Goal: Task Accomplishment & Management: Complete application form

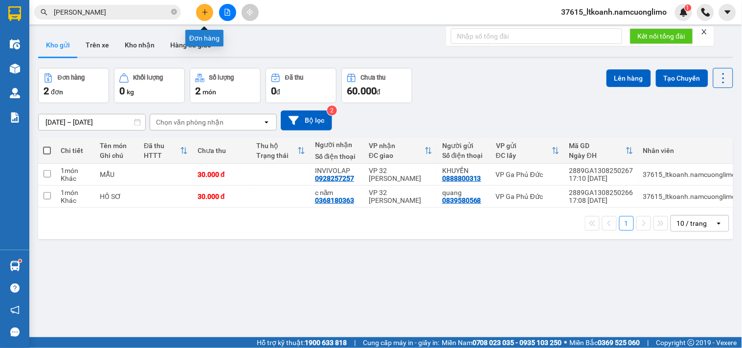
click at [202, 14] on icon "plus" at bounding box center [204, 12] width 7 height 7
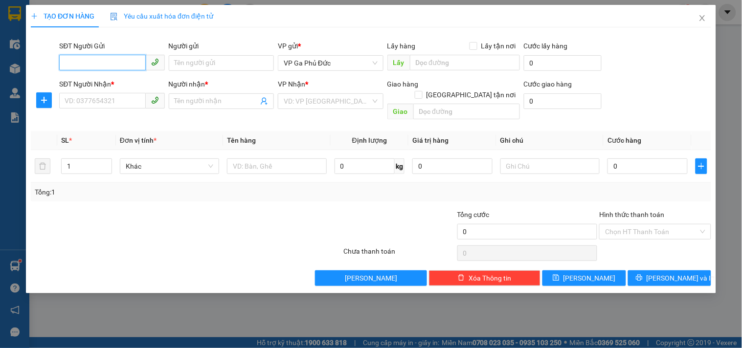
click at [109, 66] on input "SĐT Người Gửi" at bounding box center [102, 63] width 86 height 16
click at [125, 96] on div "0985206898 - C HIỀN" at bounding box center [112, 98] width 94 height 11
type input "0985206898"
type input "C HIỀN"
type input "0985206898"
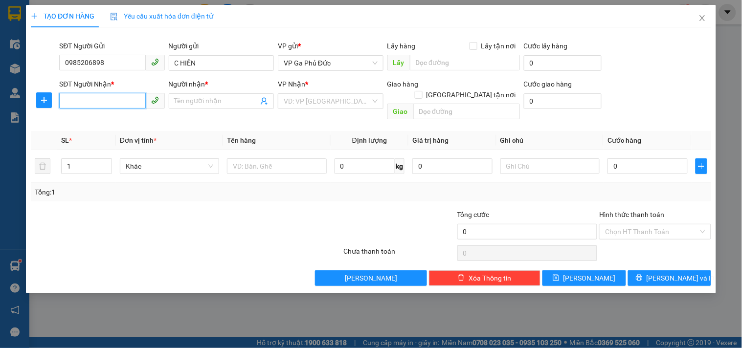
click at [116, 98] on input "SĐT Người Nhận *" at bounding box center [102, 101] width 86 height 16
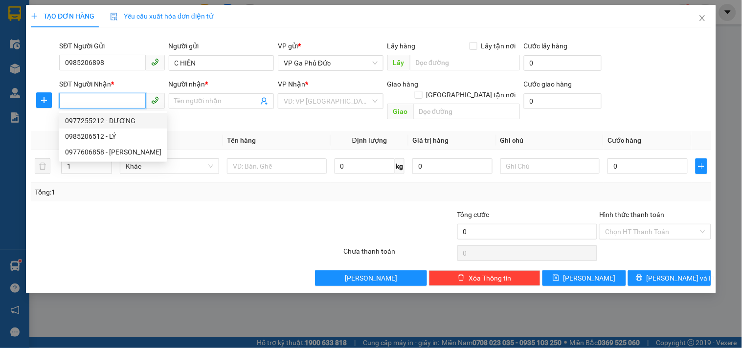
click at [128, 124] on div "0977255212 - DƯƠNG" at bounding box center [113, 120] width 96 height 11
type input "0977255212"
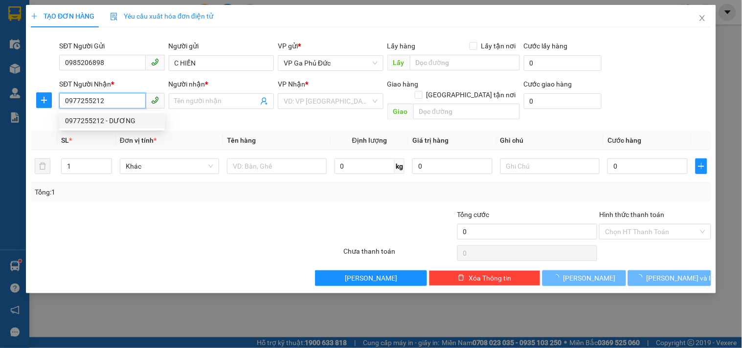
type input "DƯƠNG"
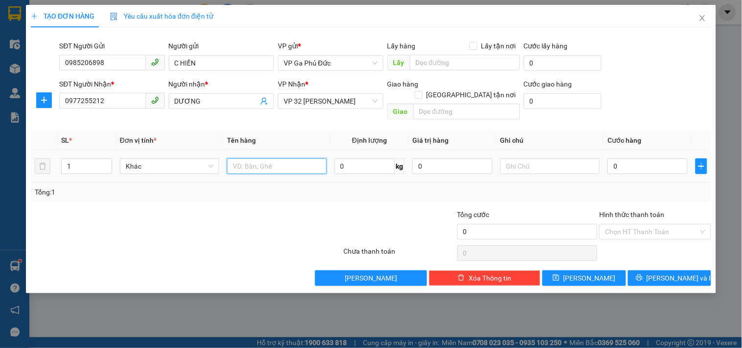
click at [252, 158] on input "text" at bounding box center [276, 166] width 99 height 16
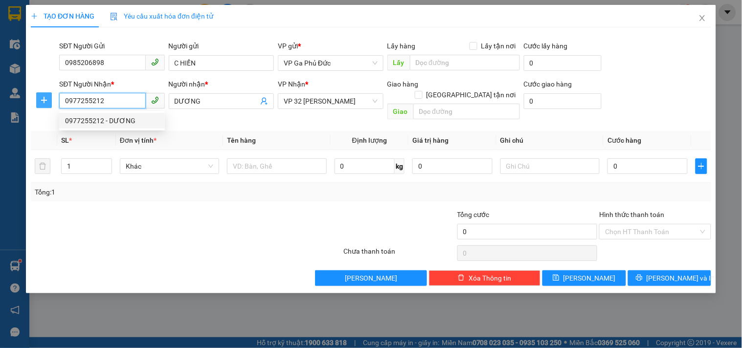
drag, startPoint x: 116, startPoint y: 104, endPoint x: 43, endPoint y: 104, distance: 73.3
click at [45, 106] on div "SĐT Người Nhận * 0977255212 Người nhận * DƯƠNG VP Nhận * VP 32 Mạc Thái Tổ Giao…" at bounding box center [371, 101] width 682 height 45
click at [153, 119] on div "0397135035 - [GEOGRAPHIC_DATA]" at bounding box center [120, 120] width 110 height 11
type input "0397135035"
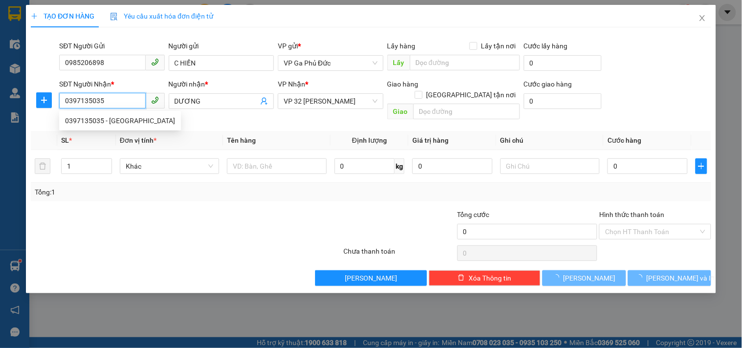
type input "[PERSON_NAME]"
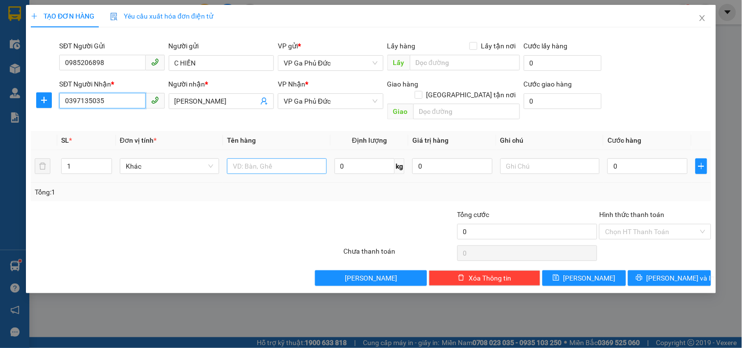
type input "0397135035"
click at [248, 159] on input "text" at bounding box center [276, 166] width 99 height 16
type input "MÁY TÍNH"
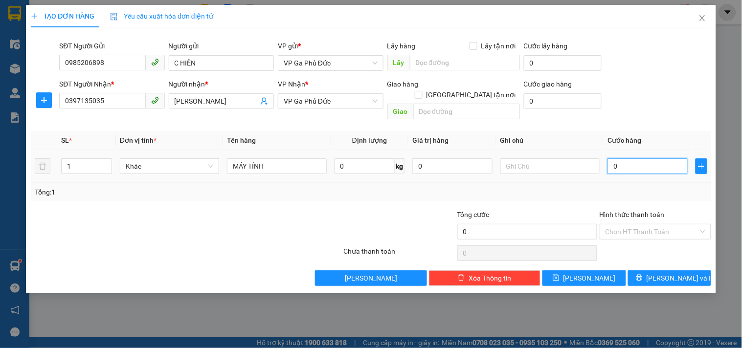
click at [629, 158] on input "0" at bounding box center [647, 166] width 80 height 16
type input "5"
type input "0"
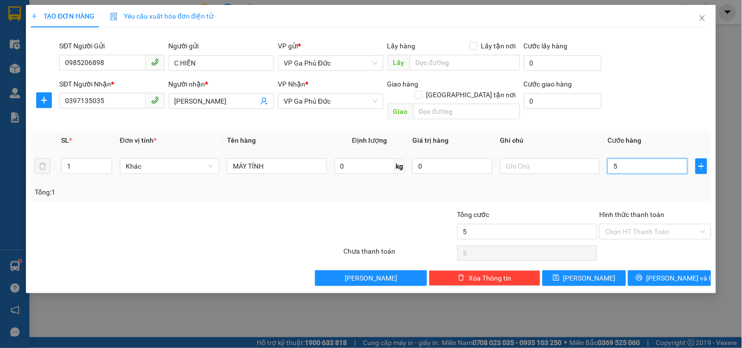
type input "0"
type input "04"
type input "4"
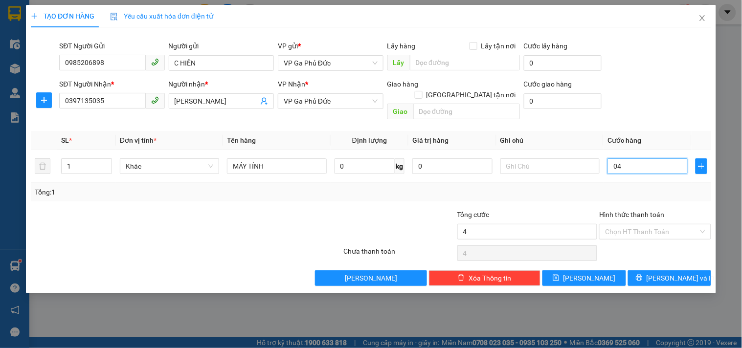
type input "040"
type input "40"
type input "04"
type input "4"
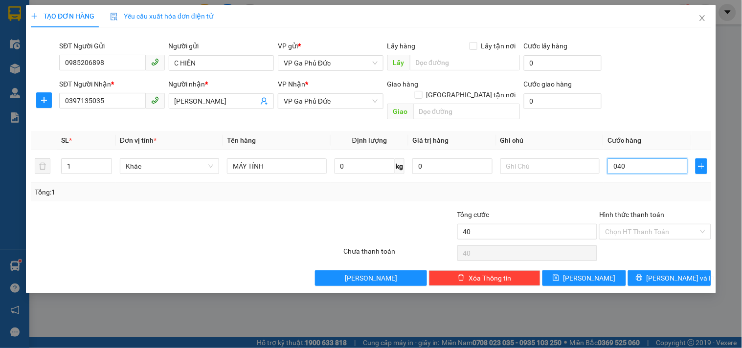
type input "4"
type input "0"
click at [618, 158] on input "0" at bounding box center [647, 166] width 80 height 16
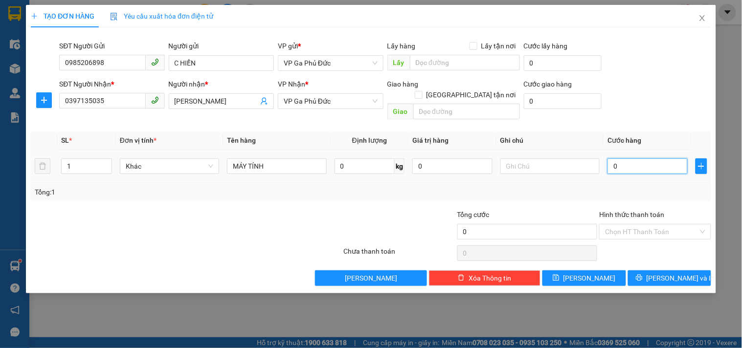
click at [613, 158] on input "0" at bounding box center [647, 166] width 80 height 16
type input "40"
type input "40.000"
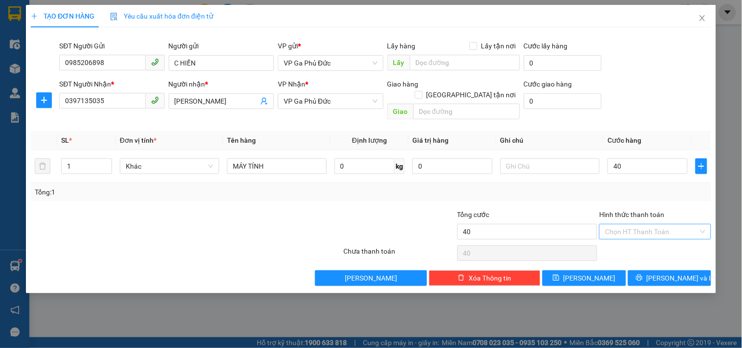
type input "40.000"
click at [654, 224] on input "Hình thức thanh toán" at bounding box center [651, 231] width 93 height 15
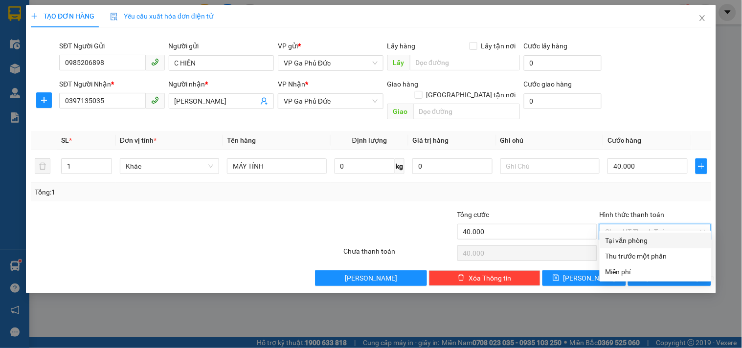
click at [647, 241] on div "Tại văn phòng" at bounding box center [655, 240] width 100 height 11
type input "0"
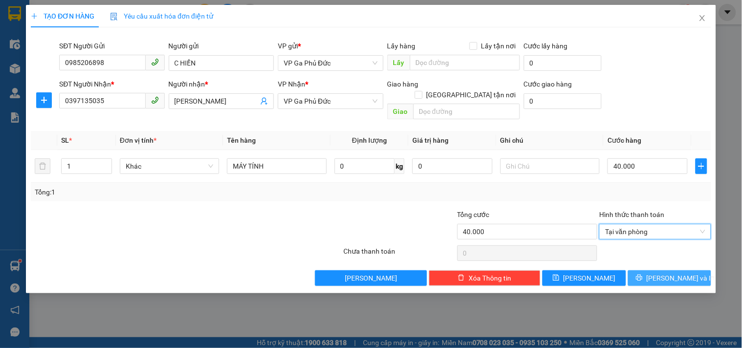
click at [683, 273] on span "[PERSON_NAME] và In" at bounding box center [680, 278] width 68 height 11
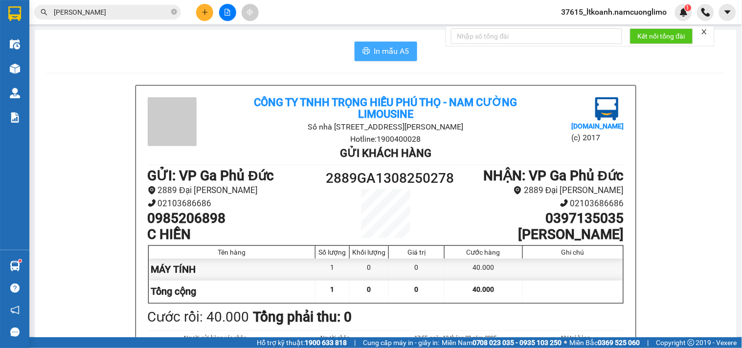
drag, startPoint x: 380, startPoint y: 46, endPoint x: 385, endPoint y: 42, distance: 6.2
click at [380, 46] on span "In mẫu A5" at bounding box center [391, 51] width 35 height 12
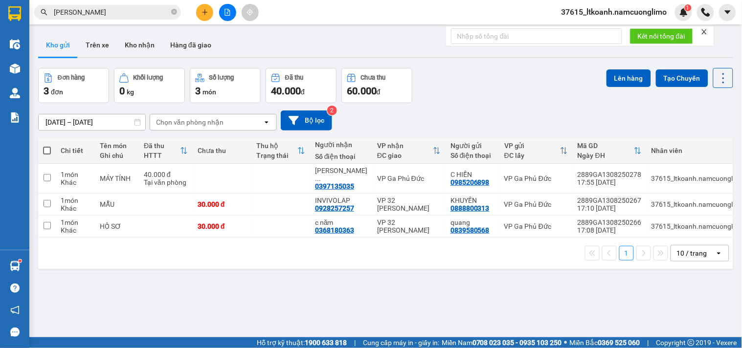
drag, startPoint x: 54, startPoint y: 44, endPoint x: 65, endPoint y: 44, distance: 10.8
click at [54, 43] on button "Kho gửi" at bounding box center [58, 44] width 40 height 23
click at [202, 11] on icon "plus" at bounding box center [204, 12] width 7 height 7
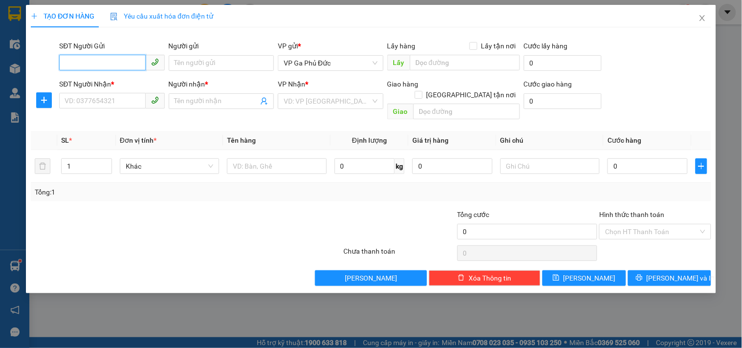
drag, startPoint x: 100, startPoint y: 59, endPoint x: 99, endPoint y: 71, distance: 12.3
click at [98, 70] on span at bounding box center [111, 63] width 105 height 16
click at [110, 87] on div "0868711616 - linh" at bounding box center [112, 82] width 94 height 11
type input "0868711616"
type input "linh"
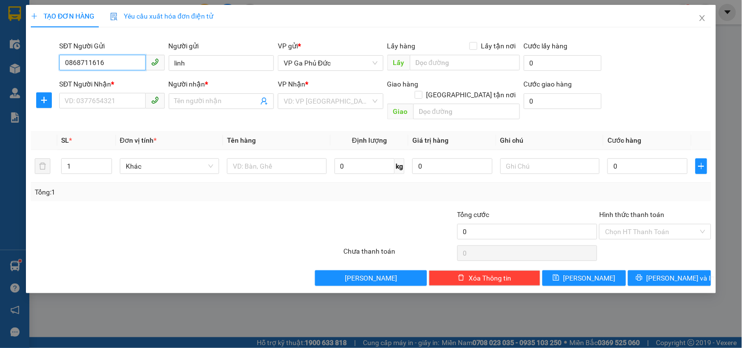
type input "0868711616"
click at [103, 89] on div "SĐT Người Nhận *" at bounding box center [111, 84] width 105 height 11
click at [103, 93] on input "SĐT Người Nhận *" at bounding box center [102, 101] width 86 height 16
click at [106, 103] on input "SĐT Người Nhận *" at bounding box center [102, 101] width 86 height 16
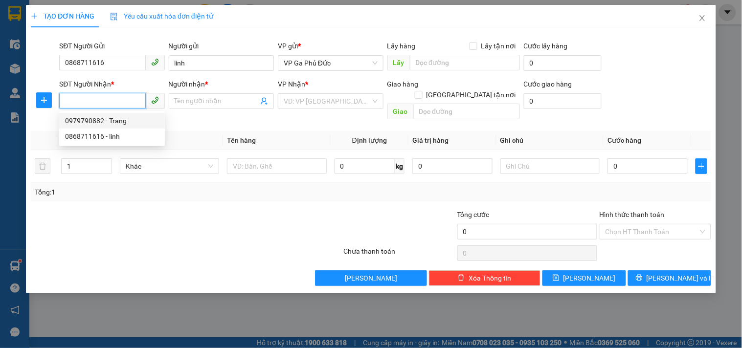
click at [128, 124] on div "0979790882 - Trang" at bounding box center [112, 120] width 94 height 11
type input "0979790882"
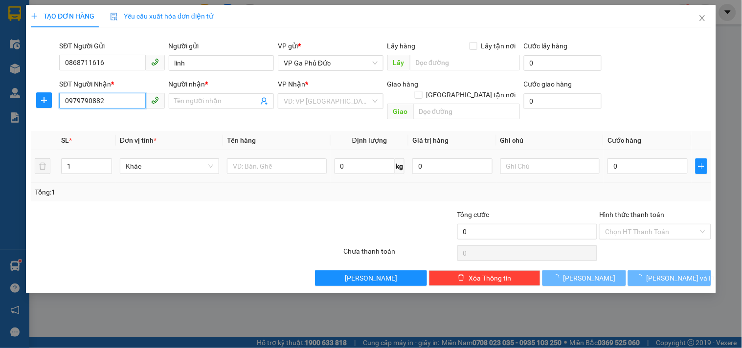
type input "Trang"
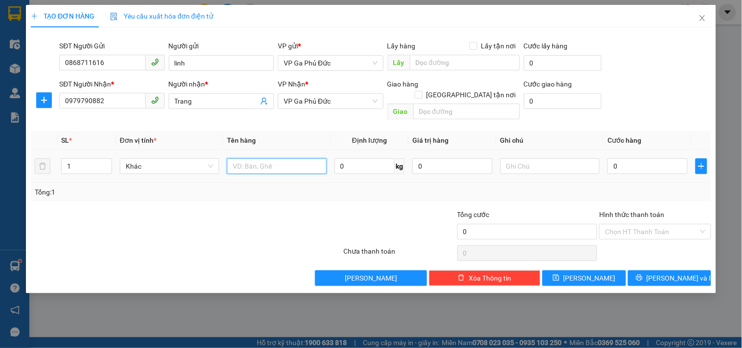
click at [255, 158] on input "text" at bounding box center [276, 166] width 99 height 16
type input "Y"
type input "Ỹ"
type input "M"
type input "D"
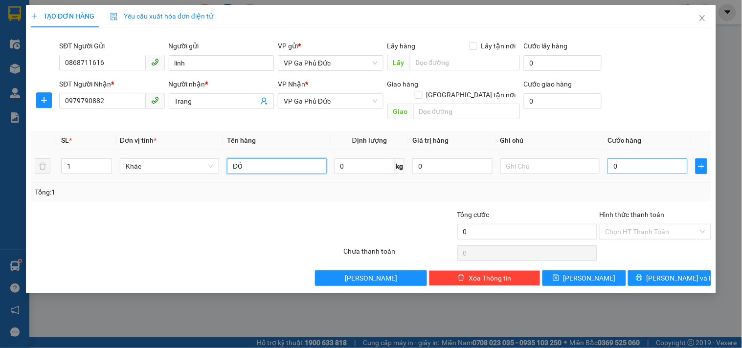
type input "ĐỒ"
click at [626, 158] on input "0" at bounding box center [647, 166] width 80 height 16
type input "4"
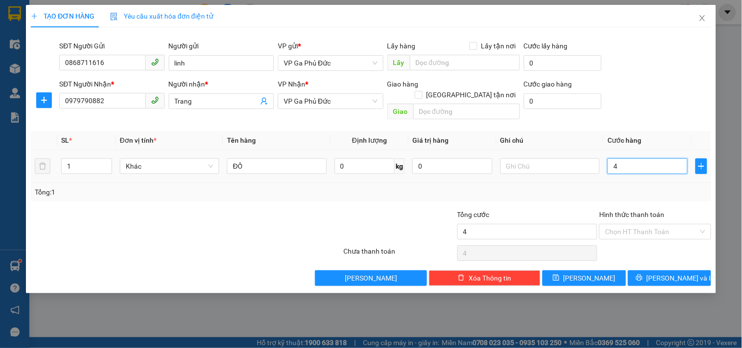
type input "40"
type input "40.000"
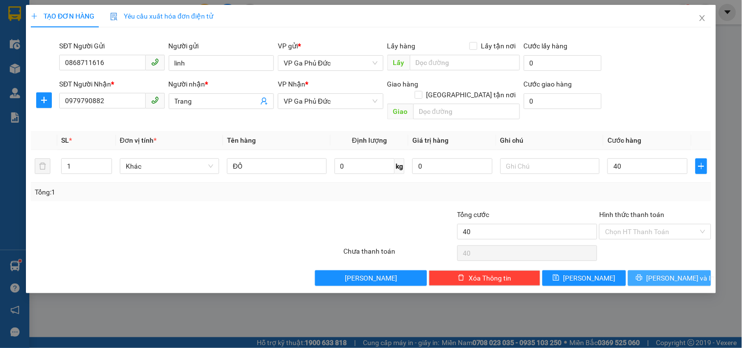
type input "40.000"
click at [681, 273] on span "[PERSON_NAME] và In" at bounding box center [680, 278] width 68 height 11
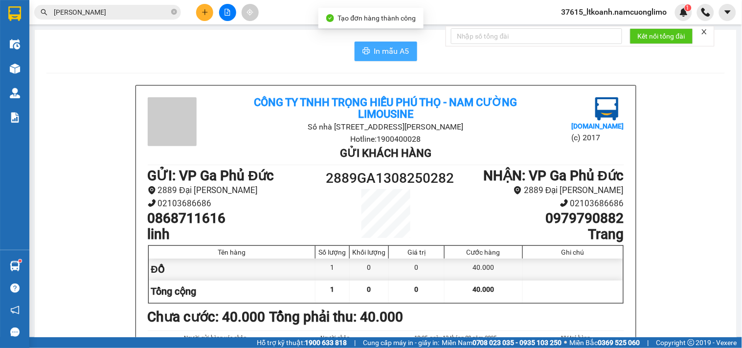
drag, startPoint x: 387, startPoint y: 50, endPoint x: 426, endPoint y: 30, distance: 43.9
click at [390, 47] on span "In mẫu A5" at bounding box center [391, 51] width 35 height 12
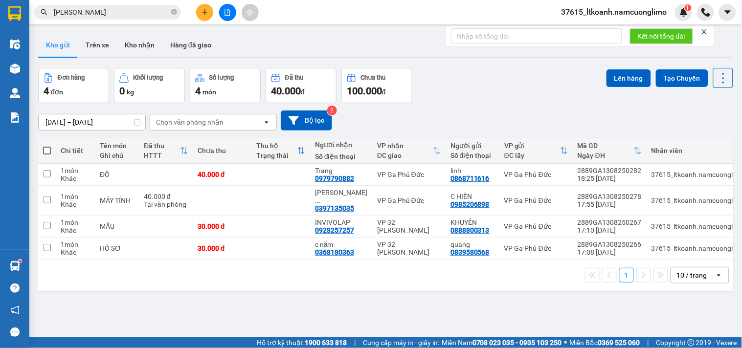
click at [208, 13] on icon "plus" at bounding box center [204, 12] width 7 height 7
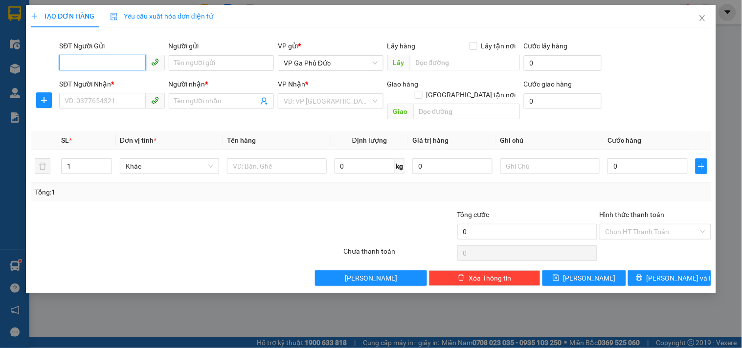
click at [92, 58] on input "SĐT Người Gửi" at bounding box center [102, 63] width 86 height 16
click at [421, 91] on input "[GEOGRAPHIC_DATA] tận nơi" at bounding box center [418, 94] width 7 height 7
checkbox input "true"
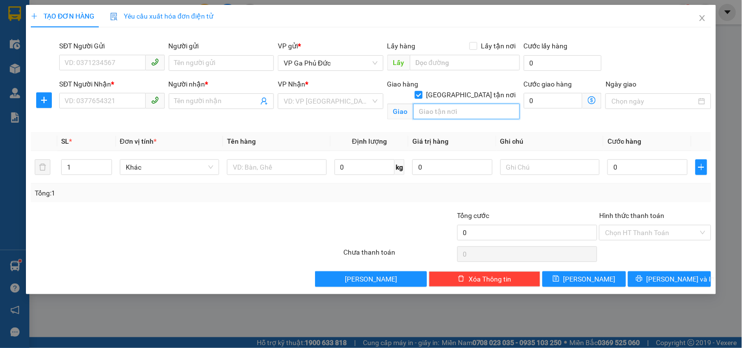
click at [433, 104] on input "text" at bounding box center [466, 112] width 107 height 16
type input "TÒA V3CC THE TERR AN [GEOGRAPHIC_DATA], [GEOGRAPHIC_DATA]"
click at [592, 99] on icon "dollar-circle" at bounding box center [592, 100] width 8 height 8
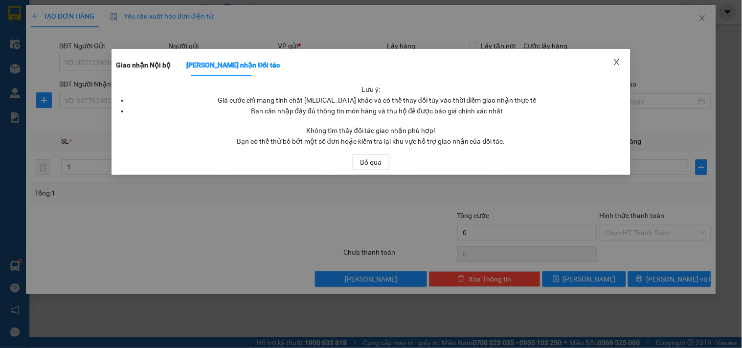
click at [616, 61] on icon "close" at bounding box center [616, 62] width 5 height 6
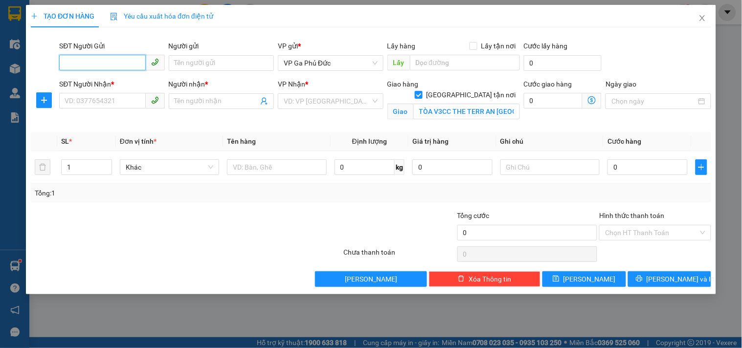
click at [89, 62] on input "SĐT Người Gửi" at bounding box center [102, 63] width 86 height 16
type input "0869275555"
click at [222, 60] on input "Người gửi" at bounding box center [221, 63] width 105 height 16
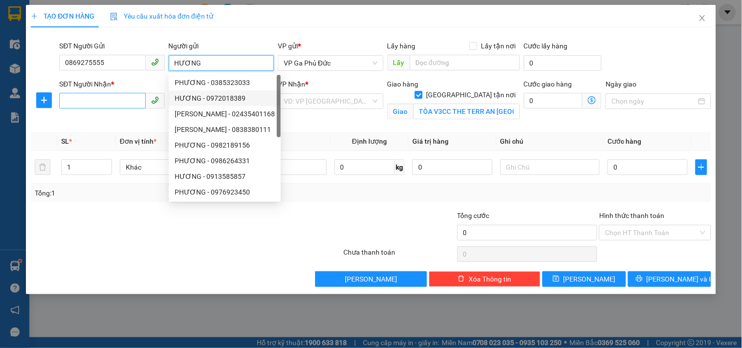
type input "HƯƠNG"
click at [111, 98] on input "SĐT Người Nhận *" at bounding box center [102, 101] width 86 height 16
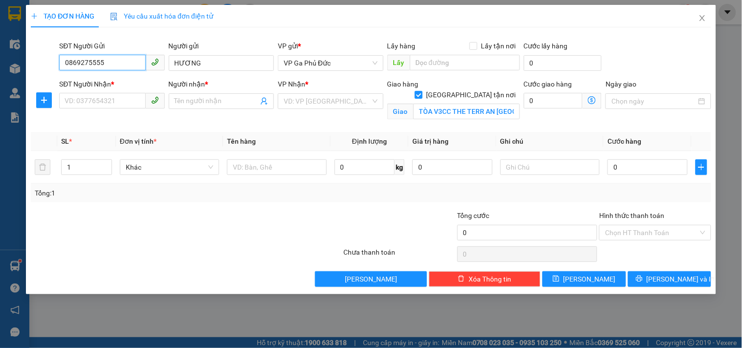
drag, startPoint x: 109, startPoint y: 61, endPoint x: 53, endPoint y: 68, distance: 57.2
click at [53, 68] on div "SĐT Người Gửi 0869275555 0869275555 Người gửi HƯƠNG VP gửi * VP Ga Phủ Đức Lấy …" at bounding box center [371, 58] width 682 height 34
click at [98, 99] on input "SĐT Người Nhận *" at bounding box center [102, 101] width 86 height 16
paste input "0869275555"
type input "0869275555"
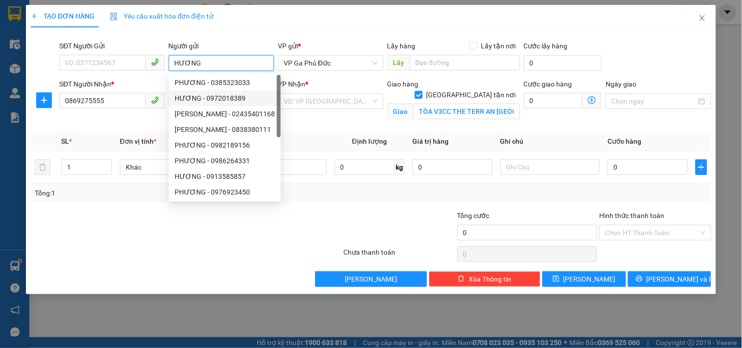
drag, startPoint x: 206, startPoint y: 62, endPoint x: 163, endPoint y: 66, distance: 43.2
click at [163, 66] on div "SĐT Người Gửi VD: 0371234567 Người gửi HƯƠNG VP gửi * VP Ga Phủ Đức Lấy hàng Lấ…" at bounding box center [385, 58] width 656 height 34
click at [348, 123] on div "Transit Pickup Surcharge Ids Transit Deliver Surcharge Ids Transit Deliver Surc…" at bounding box center [371, 161] width 680 height 252
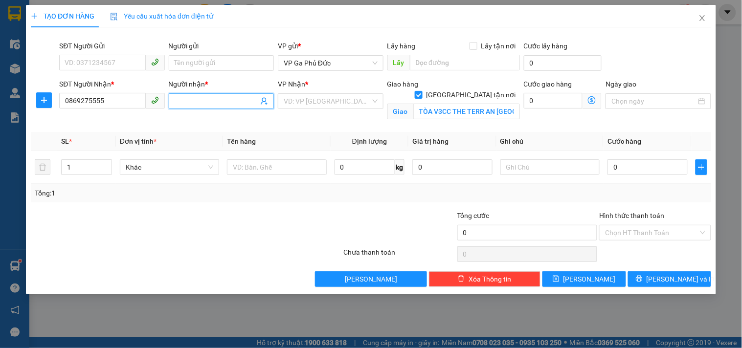
drag, startPoint x: 243, startPoint y: 101, endPoint x: 249, endPoint y: 98, distance: 6.6
click at [245, 100] on input "Người nhận *" at bounding box center [217, 101] width 84 height 11
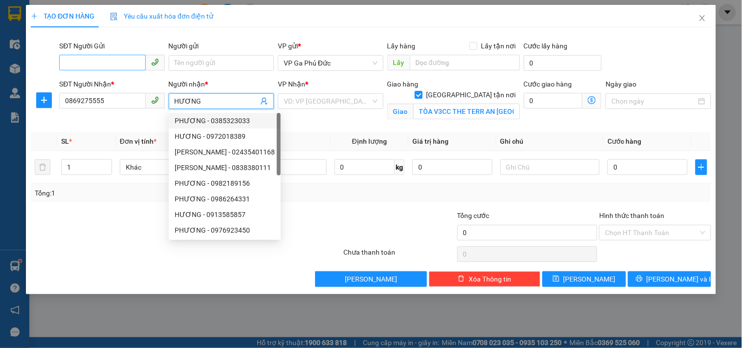
type input "HƯƠNG"
click at [121, 56] on input "SĐT Người Gửi" at bounding box center [102, 63] width 86 height 16
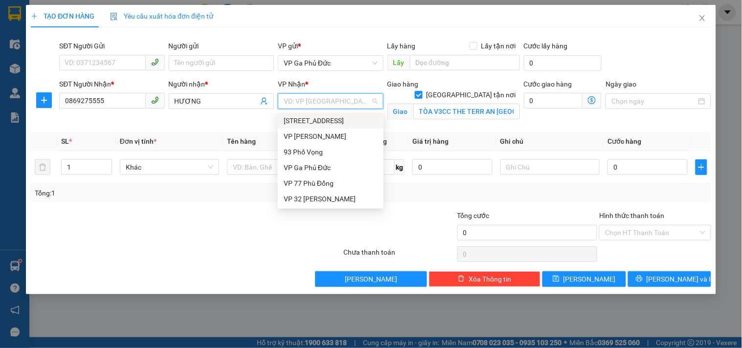
click at [303, 103] on input "search" at bounding box center [327, 101] width 87 height 15
click at [337, 195] on div "VP 32 [PERSON_NAME]" at bounding box center [331, 199] width 94 height 11
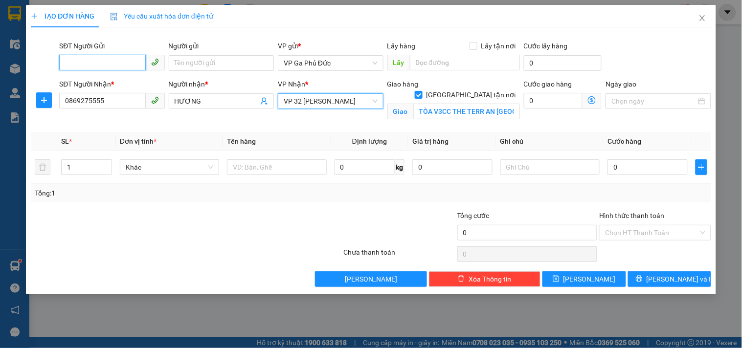
click at [100, 65] on input "SĐT Người Gửi" at bounding box center [102, 63] width 86 height 16
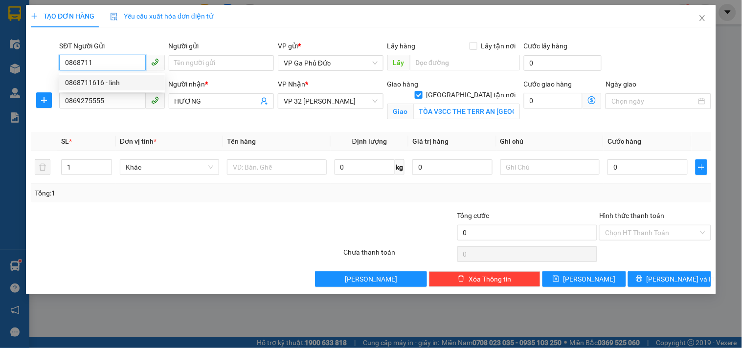
click at [115, 86] on div "0868711616 - linh" at bounding box center [112, 82] width 94 height 11
type input "0868711616"
type input "linh"
type input "0868711616"
click at [593, 99] on icon "dollar-circle" at bounding box center [592, 100] width 8 height 8
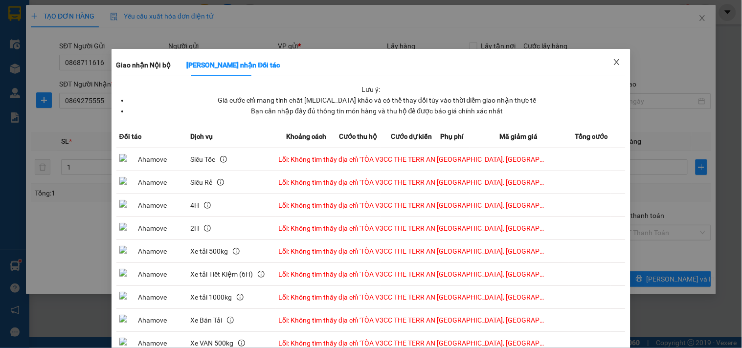
click at [613, 61] on icon "close" at bounding box center [617, 62] width 8 height 8
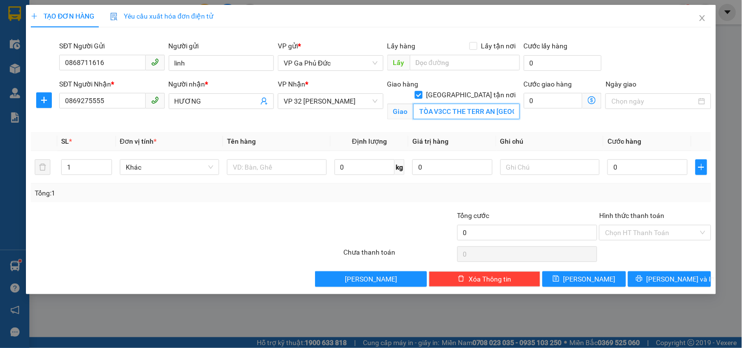
click at [416, 104] on input "TÒA V3CC THE TERR AN [GEOGRAPHIC_DATA], [GEOGRAPHIC_DATA]" at bounding box center [466, 112] width 107 height 16
drag, startPoint x: 416, startPoint y: 103, endPoint x: 529, endPoint y: 118, distance: 113.9
click at [529, 118] on div "SĐT Người Nhận * 0869275555 Người nhận * HƯƠNG VP Nhận * VP 32 Mạc Thái Tổ Giao…" at bounding box center [385, 102] width 656 height 46
paste input "oà V2 - [GEOGRAPHIC_DATA], [GEOGRAPHIC_DATA] thị [GEOGRAPHIC_DATA], [GEOGRAPHIC…"
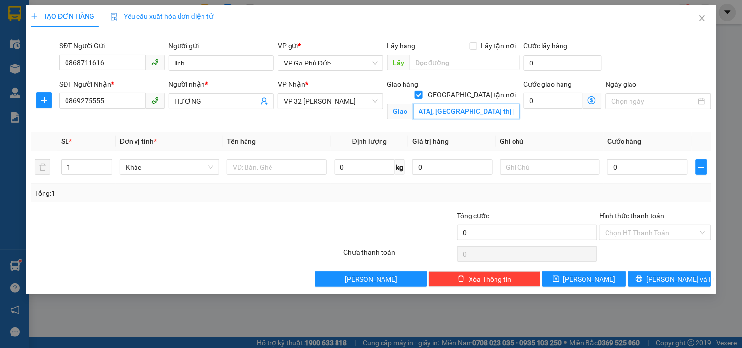
scroll to position [0, 196]
type input "Toà V2 - [GEOGRAPHIC_DATA], [GEOGRAPHIC_DATA] thị [GEOGRAPHIC_DATA], [GEOGRAPHI…"
click at [591, 101] on icon "dollar-circle" at bounding box center [592, 100] width 8 height 8
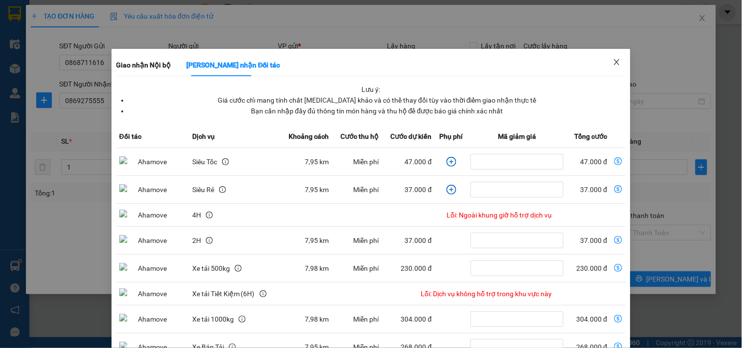
click at [613, 63] on icon "close" at bounding box center [617, 62] width 8 height 8
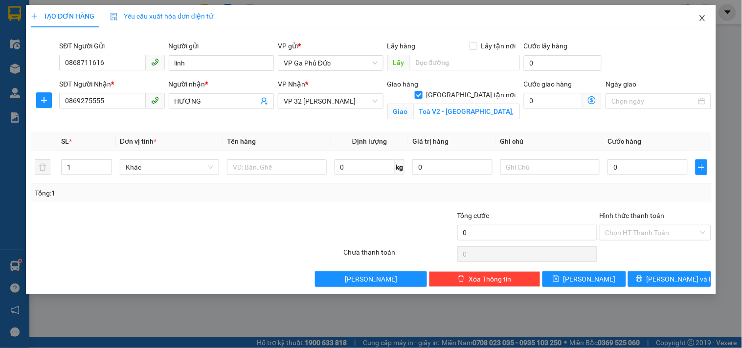
click at [705, 15] on icon "close" at bounding box center [702, 18] width 8 height 8
